Goal: Communication & Community: Answer question/provide support

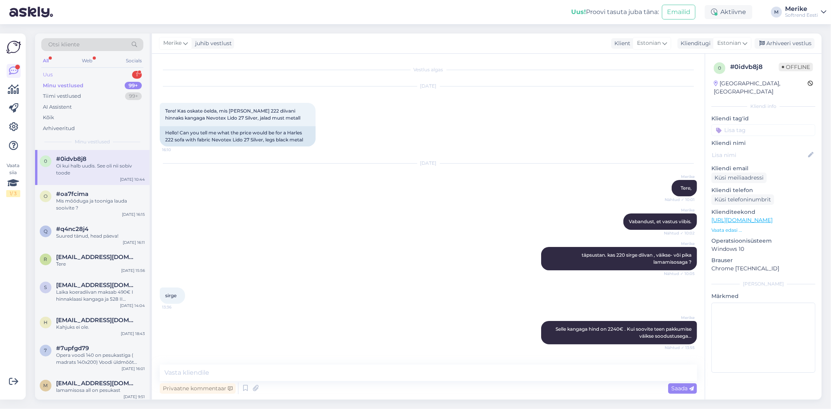
scroll to position [464, 0]
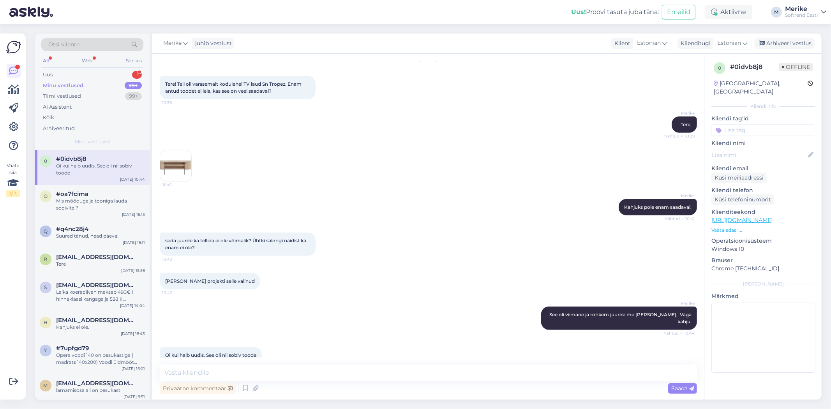
click at [75, 83] on div "Minu vestlused" at bounding box center [63, 86] width 41 height 8
click at [45, 69] on div "Uus 1" at bounding box center [92, 74] width 102 height 11
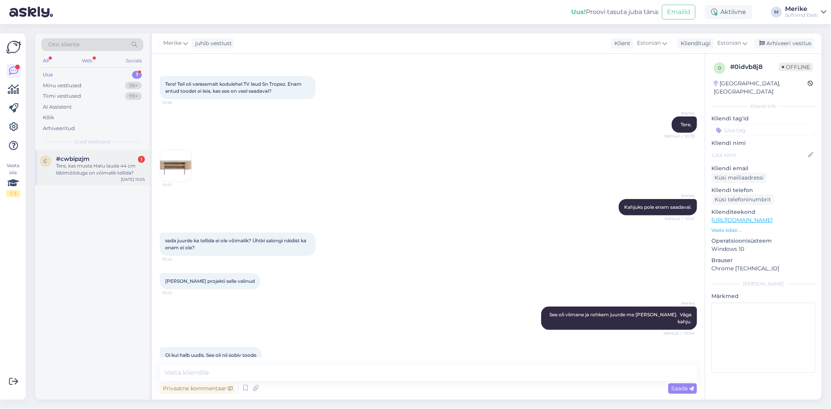
click at [102, 169] on div "Tere, kas musta Hatu lauda 44 cm läbimõõduga on võimalik tellida?" at bounding box center [100, 169] width 89 height 14
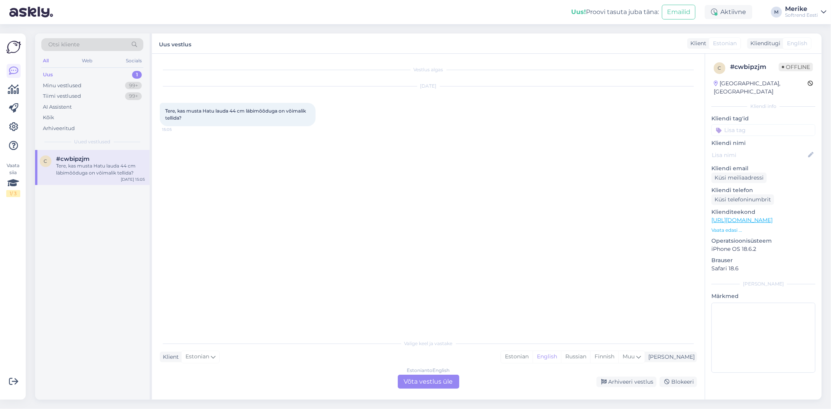
click at [418, 379] on div "Estonian to English Võta vestlus üle" at bounding box center [429, 382] width 62 height 14
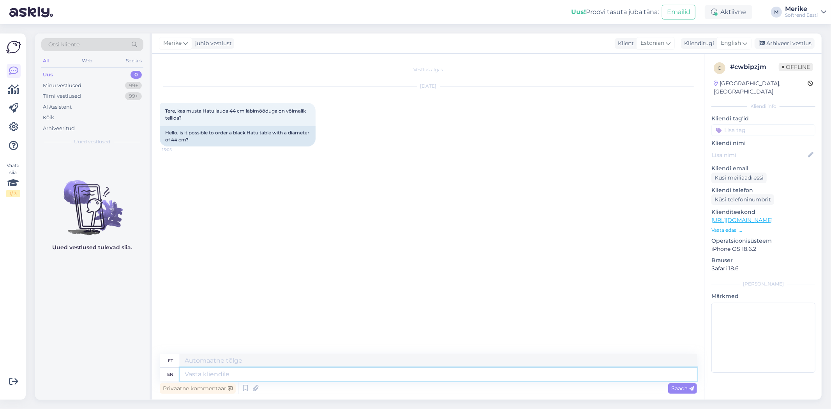
click at [186, 376] on textarea at bounding box center [438, 374] width 517 height 13
click at [745, 41] on icon at bounding box center [745, 43] width 5 height 9
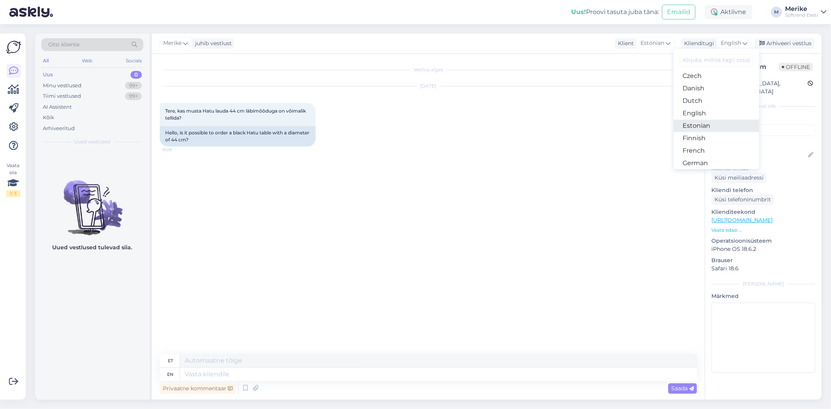
click at [708, 132] on link "Estonian" at bounding box center [717, 126] width 86 height 12
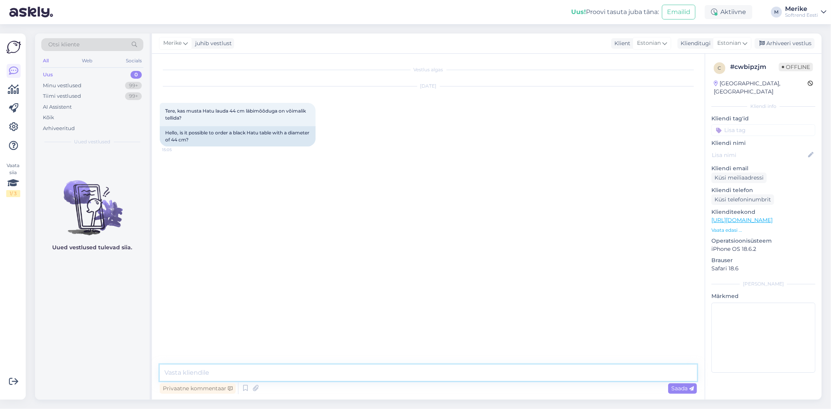
click at [173, 371] on textarea at bounding box center [428, 373] width 537 height 16
type textarea "Tere"
type textarea "P"
click at [413, 372] on textarea "Need on [PERSON_NAME] sortimendist väljas, aga näen et tehases on ,üned plaadid…" at bounding box center [428, 373] width 537 height 16
click at [497, 370] on textarea "Need on [PERSON_NAME] sortimendist väljas, aga näen et tehases on ,mõned plaadi…" at bounding box center [428, 373] width 537 height 16
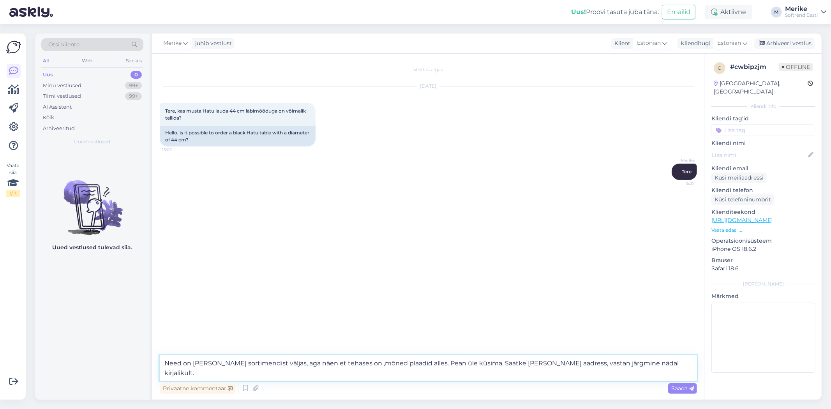
click at [408, 363] on textarea "Need on [PERSON_NAME] sortimendist väljas, aga näen et tehases on ,mõned plaadi…" at bounding box center [428, 368] width 537 height 26
click at [626, 364] on textarea "Need on [PERSON_NAME] sortimendist väljas, aga näen et tehases on mõned plaadid…" at bounding box center [428, 368] width 537 height 26
type textarea "Need on [PERSON_NAME] sortimendist väljas, aga näen et tehases on mõned plaadid…"
click at [685, 387] on span "Saada" at bounding box center [682, 388] width 23 height 7
